Goal: Information Seeking & Learning: Learn about a topic

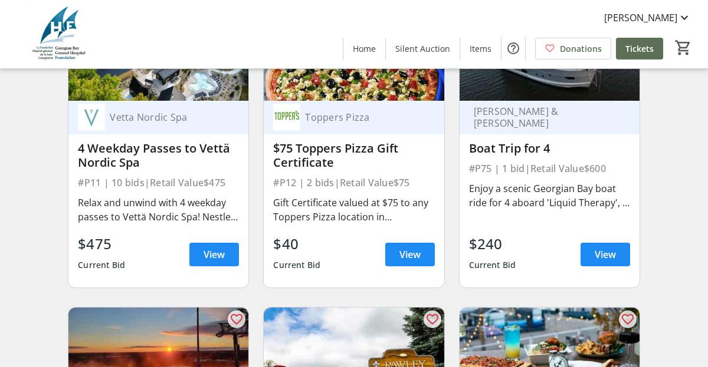
scroll to position [1752, 0]
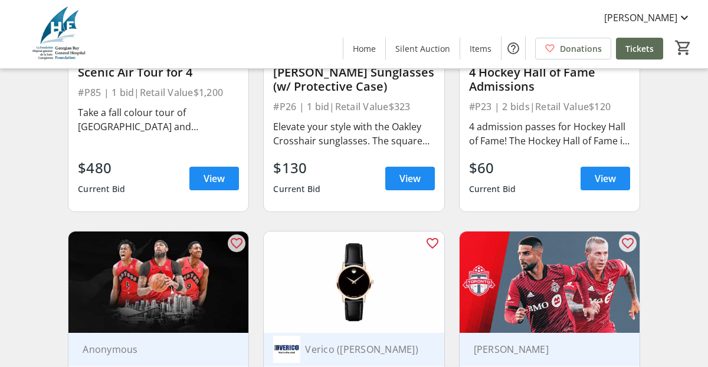
scroll to position [3063, 0]
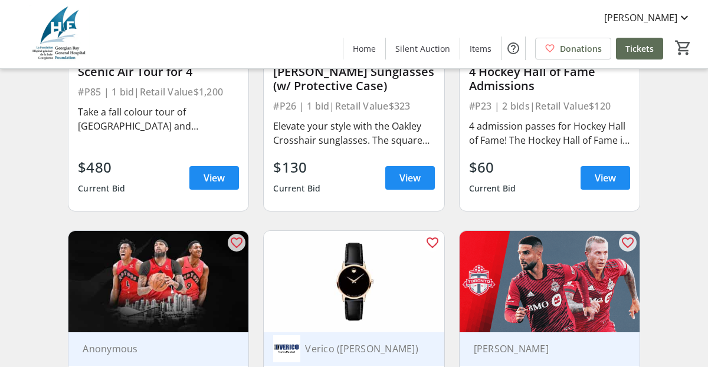
click at [604, 185] on span "View" at bounding box center [604, 178] width 21 height 14
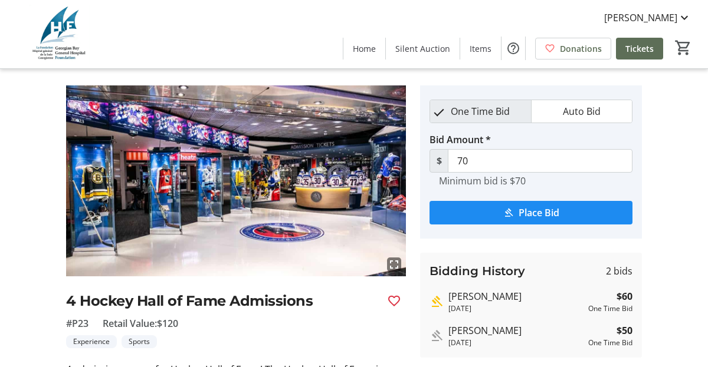
scroll to position [25, 0]
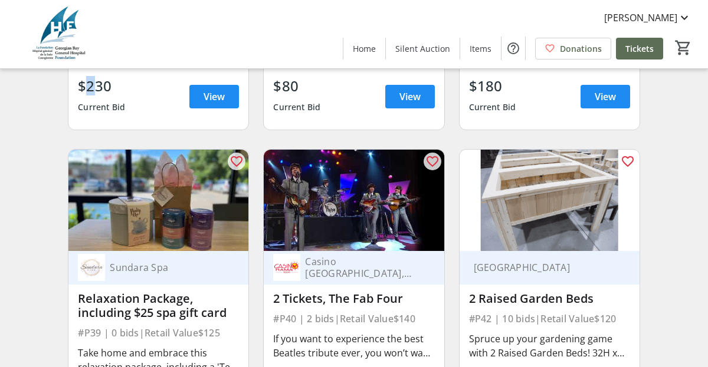
scroll to position [5303, 0]
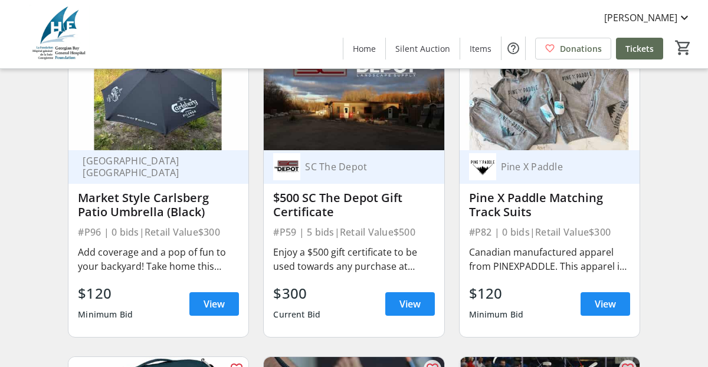
scroll to position [7866, 0]
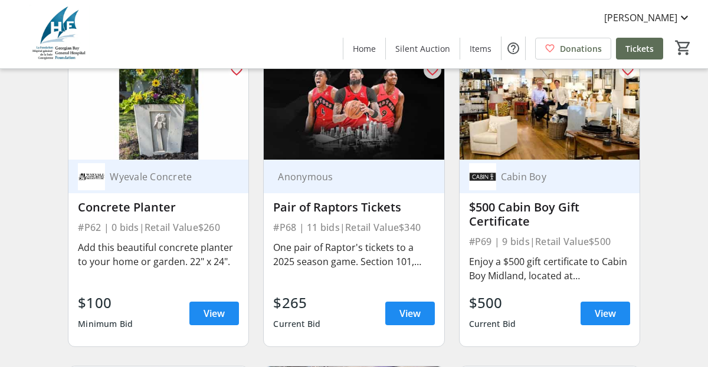
scroll to position [8470, 0]
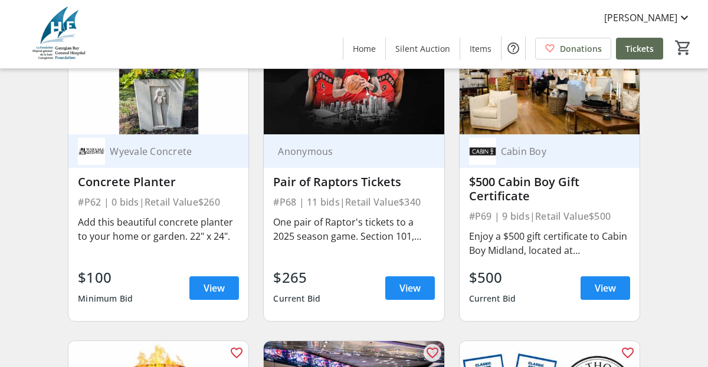
scroll to position [8502, 0]
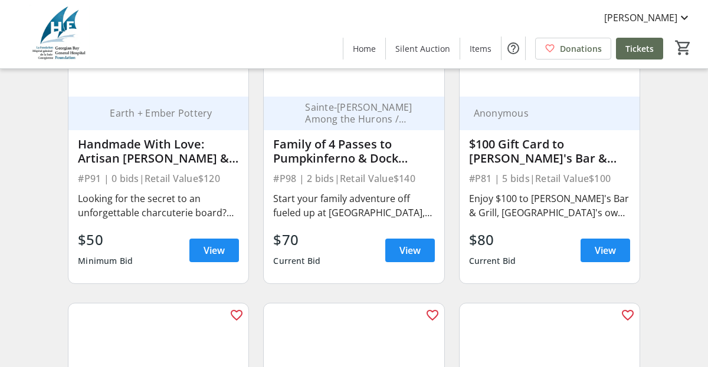
scroll to position [9465, 0]
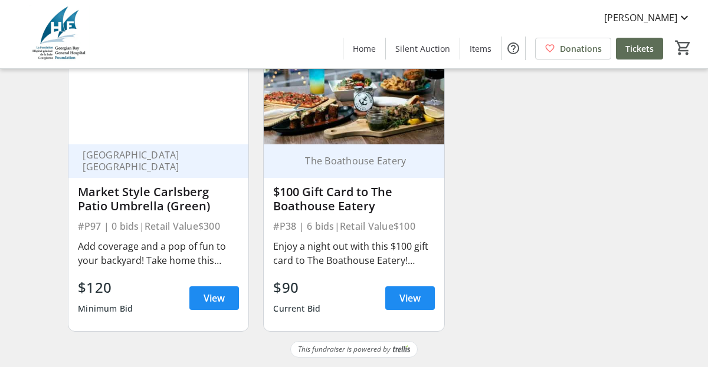
scroll to position [10411, 0]
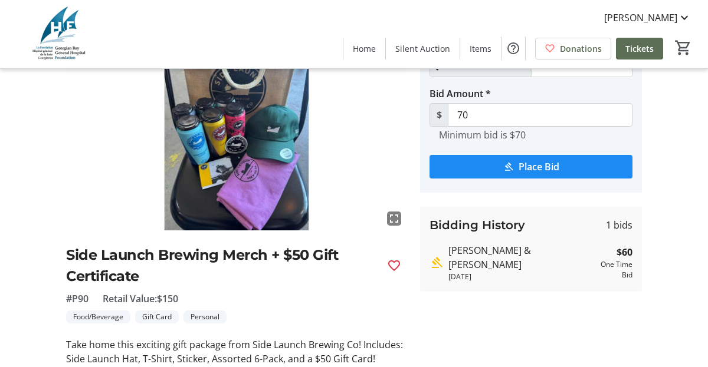
scroll to position [71, 0]
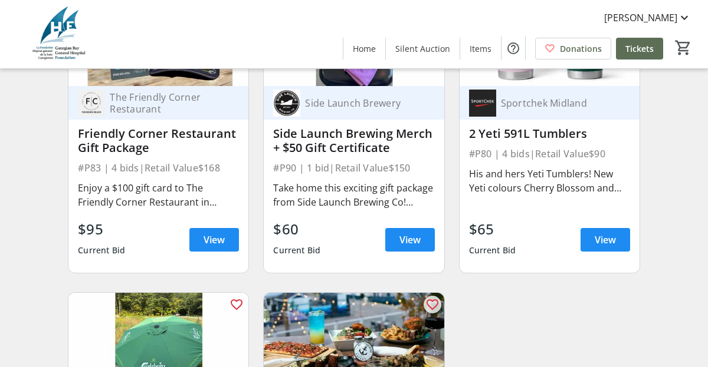
scroll to position [10090, 0]
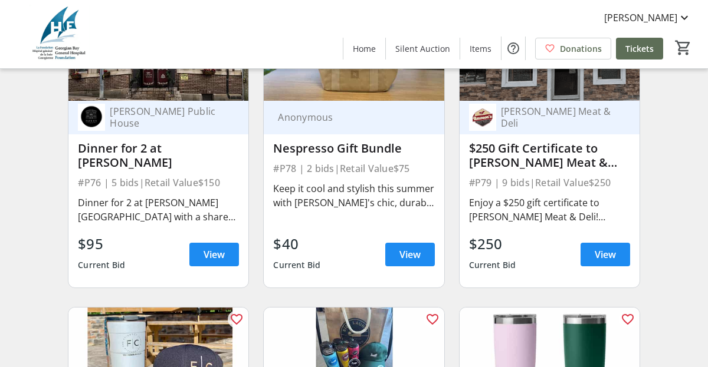
scroll to position [9766, 0]
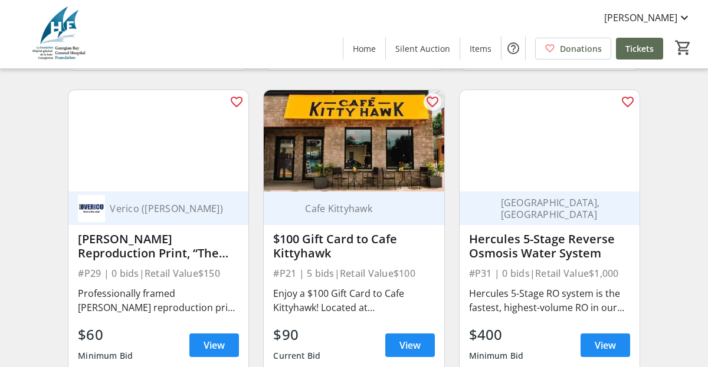
scroll to position [6907, 0]
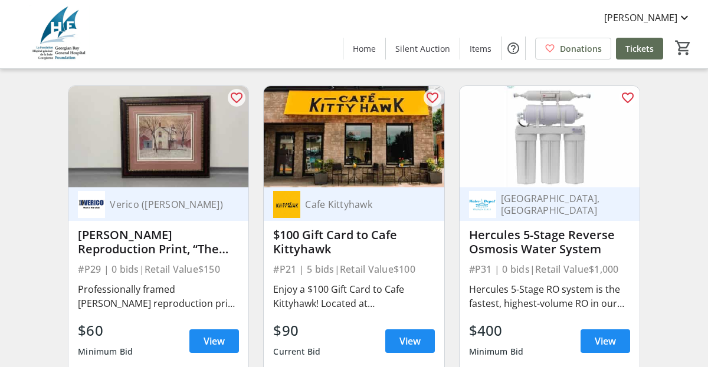
click at [601, 40] on span "View" at bounding box center [604, 33] width 21 height 14
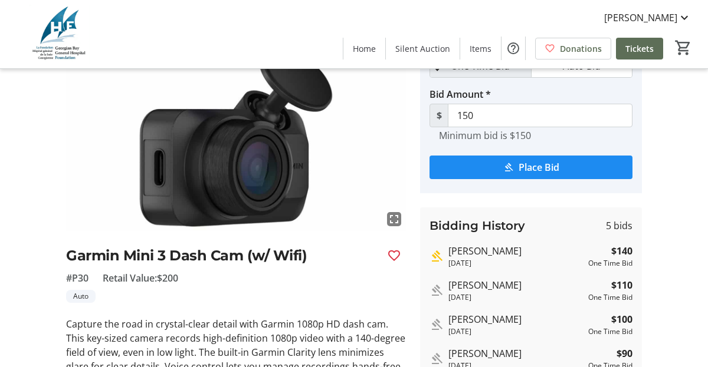
scroll to position [71, 0]
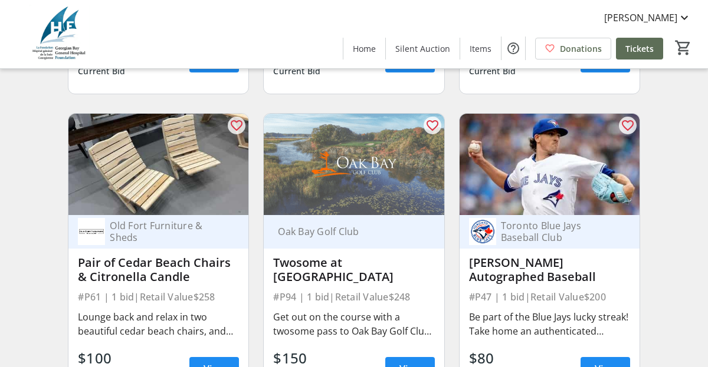
scroll to position [6263, 0]
click at [219, 75] on span at bounding box center [214, 61] width 50 height 28
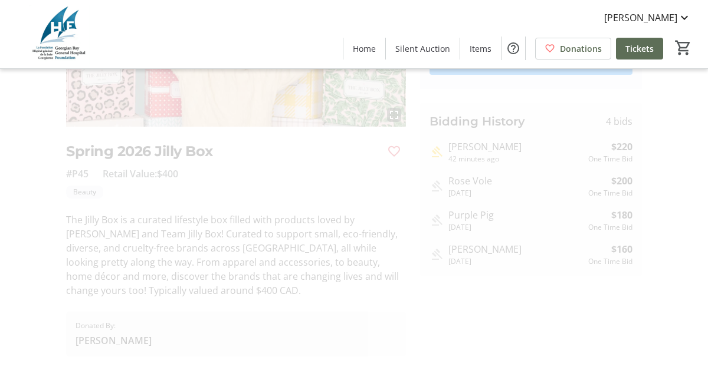
scroll to position [176, 0]
click at [35, 240] on div "fullscreen Spring 2026 Jilly Box #P45 Retail Value: $400 Beauty The Jilly Box i…" at bounding box center [354, 146] width 708 height 421
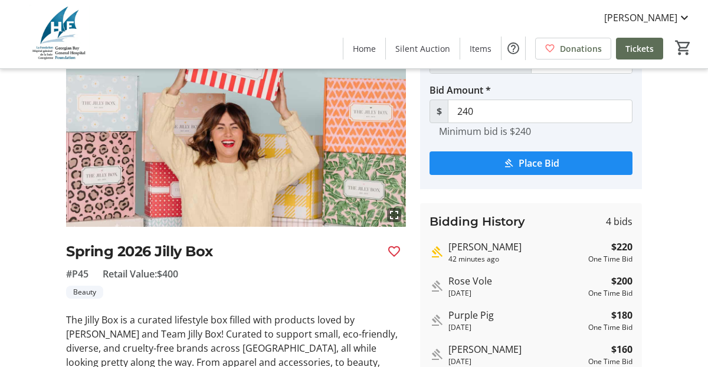
scroll to position [68, 0]
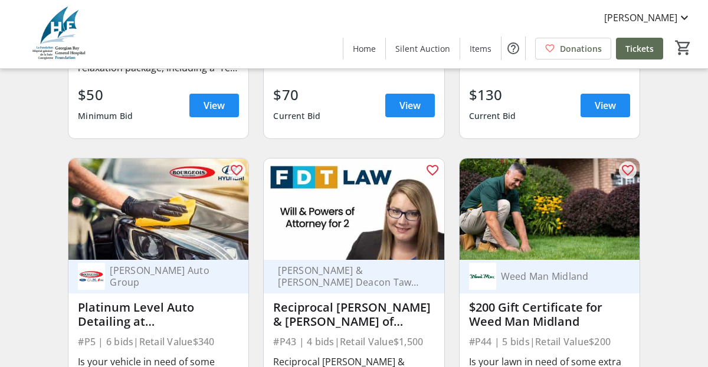
scroll to position [5603, 0]
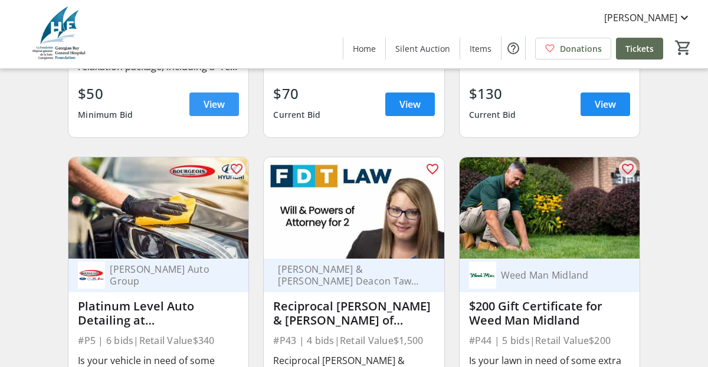
click at [206, 111] on span "View" at bounding box center [213, 104] width 21 height 14
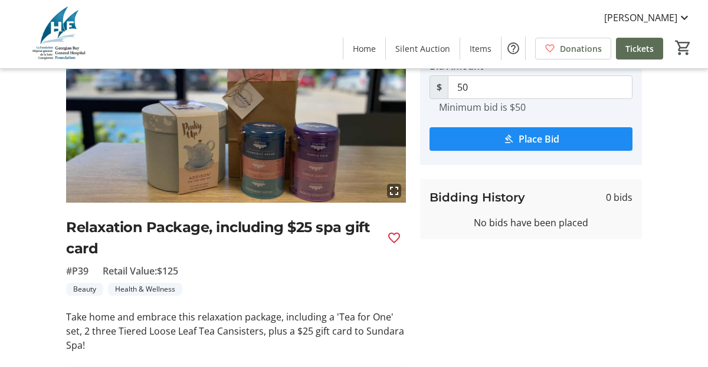
scroll to position [94, 0]
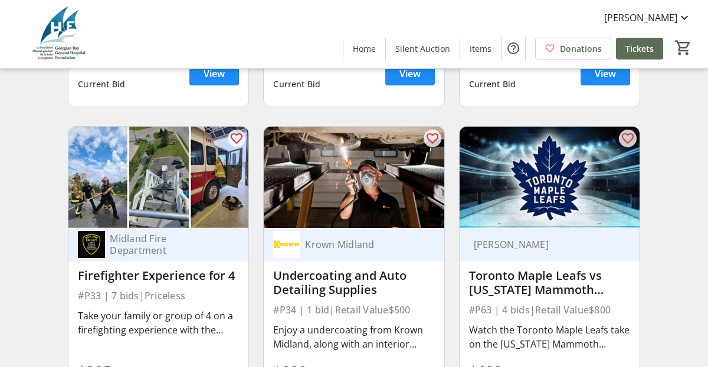
scroll to position [4059, 0]
